Goal: Task Accomplishment & Management: Manage account settings

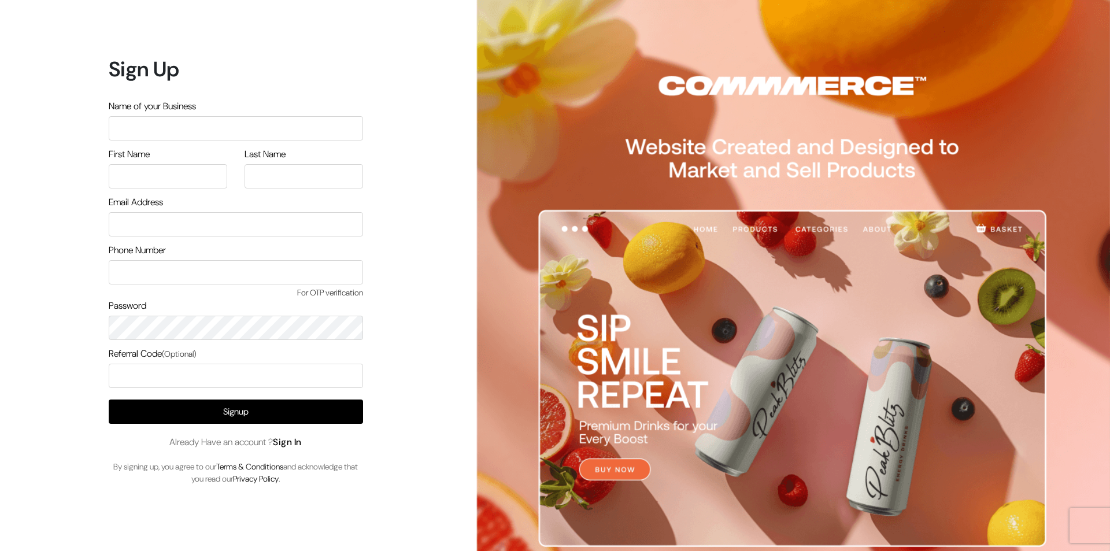
click at [288, 442] on link "Sign In" at bounding box center [287, 442] width 29 height 12
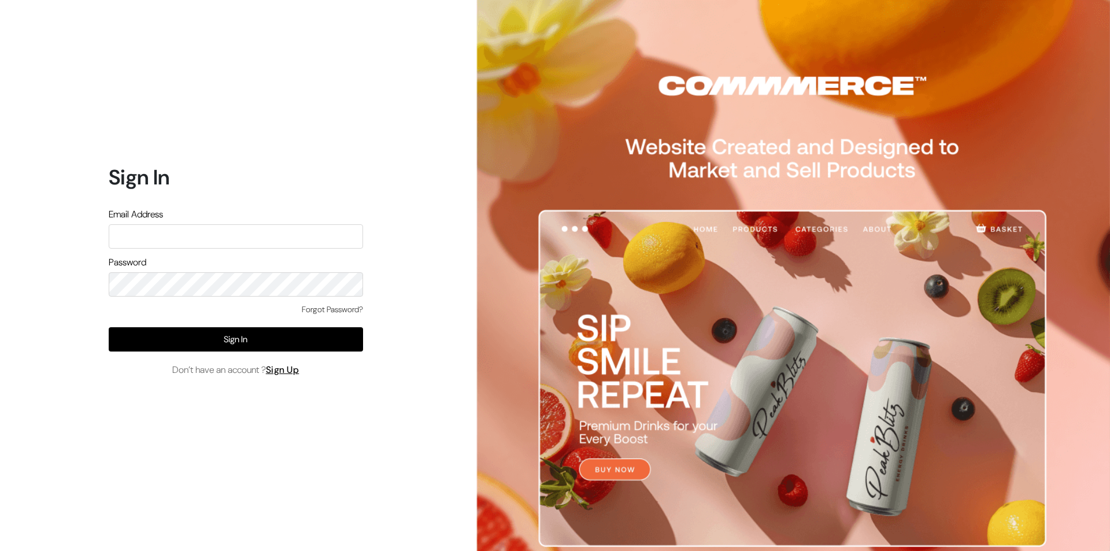
click at [216, 243] on input "text" at bounding box center [236, 236] width 254 height 24
type input "admin@agricart.com"
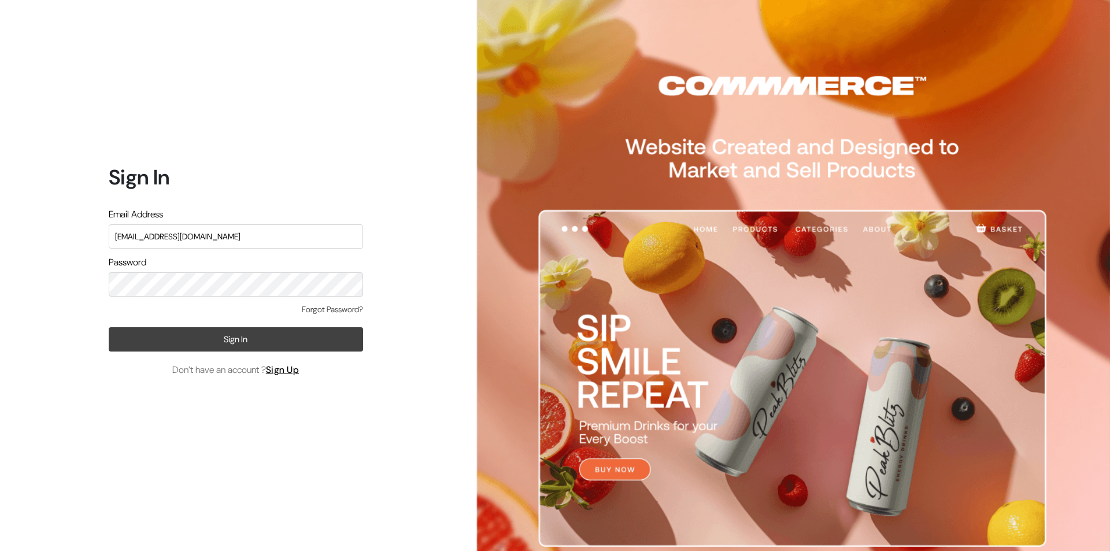
click at [238, 338] on button "Sign In" at bounding box center [236, 339] width 254 height 24
type input "[EMAIL_ADDRESS][DOMAIN_NAME]"
click at [277, 348] on button "Sign In" at bounding box center [236, 339] width 254 height 24
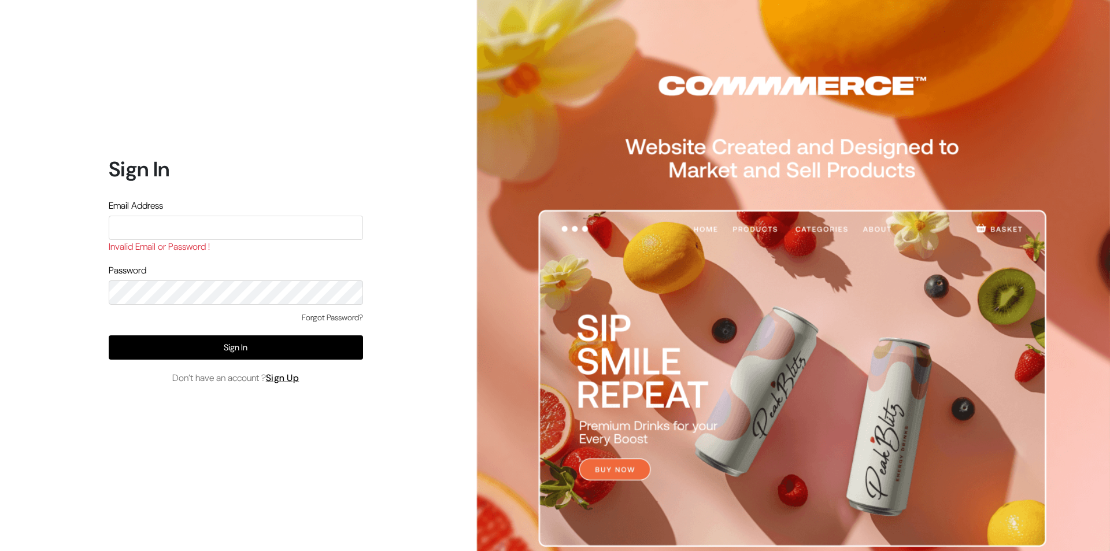
click at [157, 231] on input "text" at bounding box center [236, 228] width 254 height 24
click at [161, 231] on input "text" at bounding box center [236, 228] width 254 height 24
type input "admin@agricart.in"
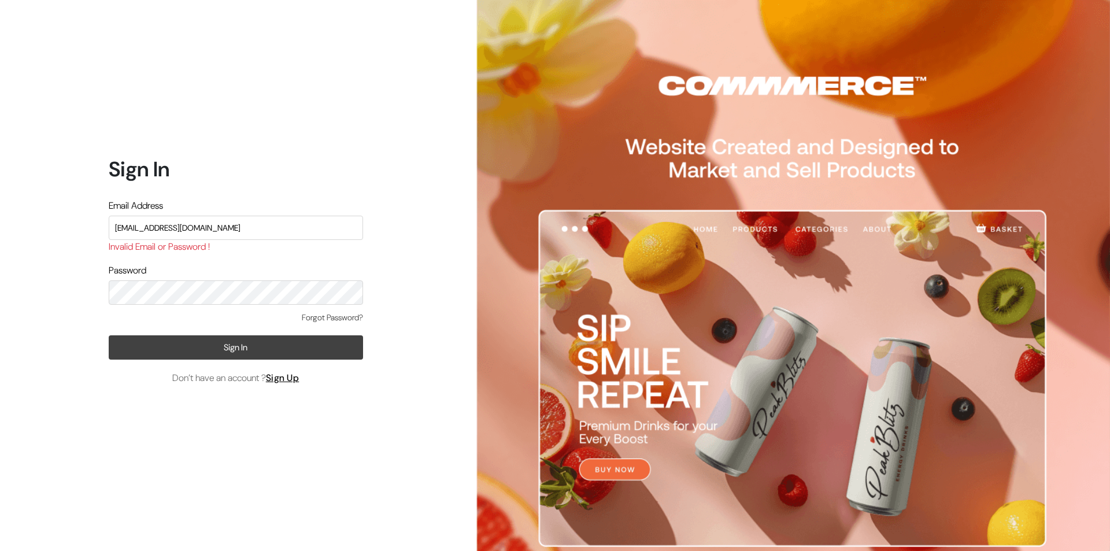
click at [232, 357] on button "Sign In" at bounding box center [236, 347] width 254 height 24
